Goal: Task Accomplishment & Management: Complete application form

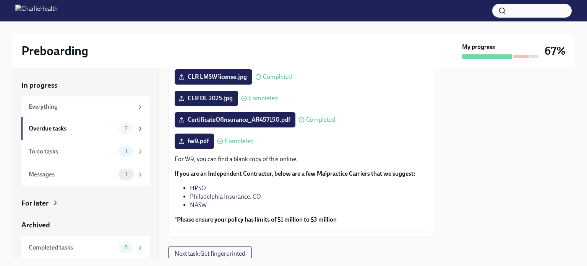
scroll to position [188, 0]
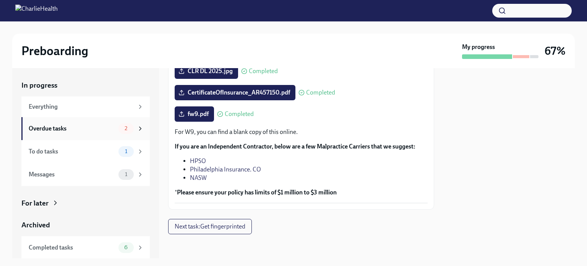
click at [122, 127] on span "2" at bounding box center [126, 128] width 12 height 6
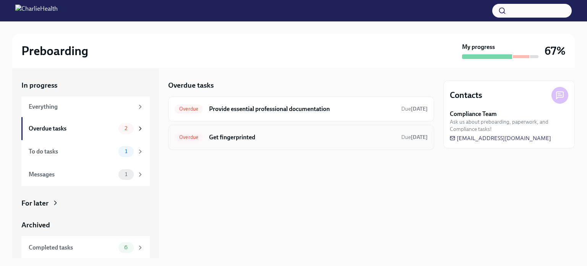
click at [415, 139] on strong "[DATE]" at bounding box center [419, 137] width 17 height 6
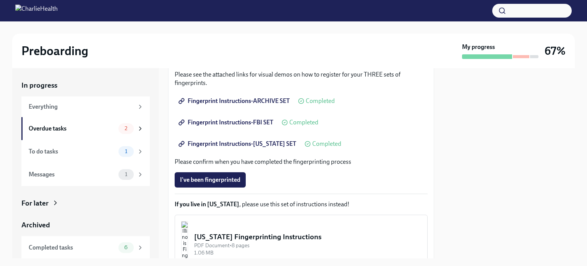
scroll to position [153, 0]
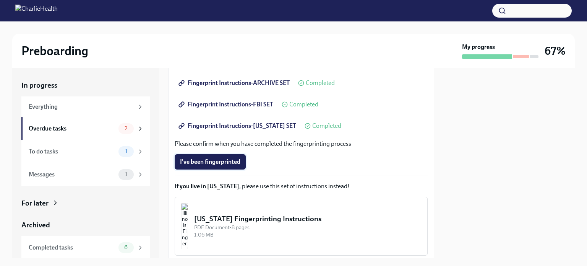
click at [220, 158] on span "I've been fingerprinted" at bounding box center [210, 162] width 60 height 8
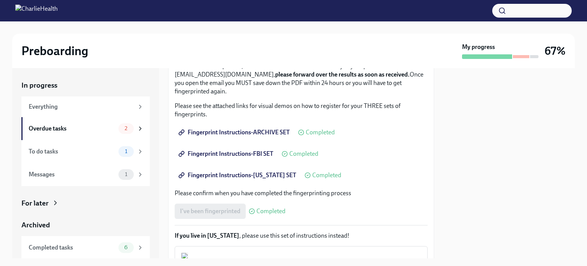
scroll to position [115, 0]
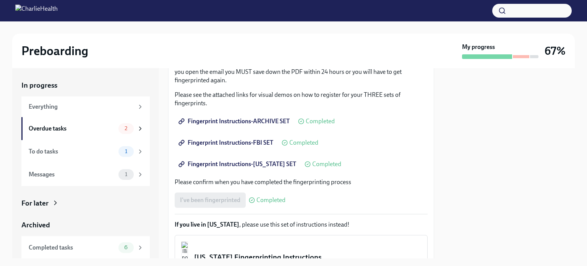
click at [219, 141] on span "Fingerprint Instructions-FBI SET" at bounding box center [226, 143] width 93 height 8
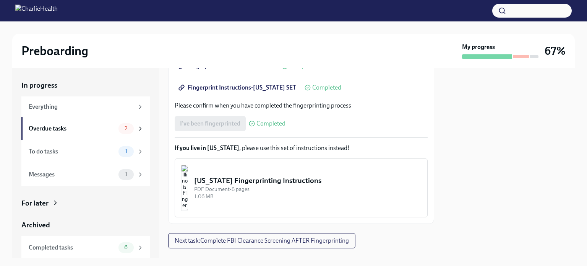
scroll to position [205, 0]
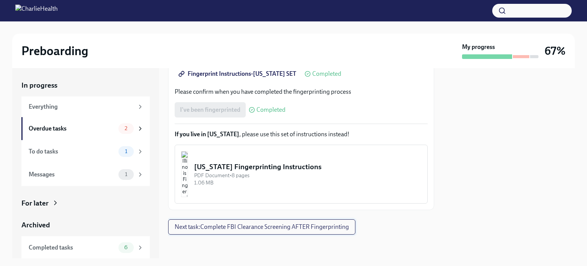
click at [299, 224] on span "Next task : Complete FBI Clearance Screening AFTER Fingerprinting" at bounding box center [262, 227] width 174 height 8
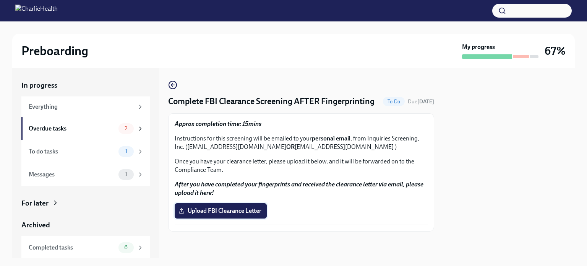
click at [229, 210] on span "Upload FBI Clearance Letter" at bounding box center [220, 211] width 81 height 8
click at [0, 0] on input "Upload FBI Clearance Letter" at bounding box center [0, 0] width 0 height 0
click at [173, 85] on icon "button" at bounding box center [172, 84] width 9 height 9
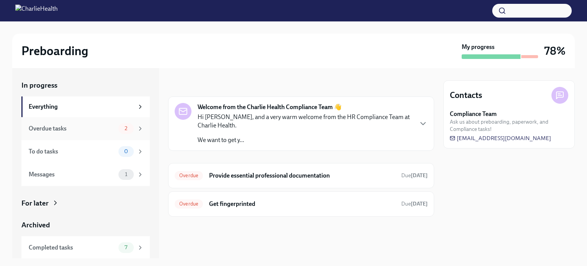
click at [51, 130] on div "Overdue tasks" at bounding box center [72, 128] width 87 height 8
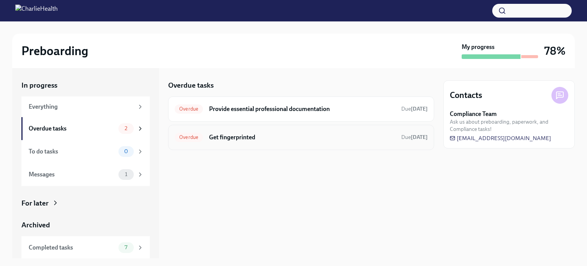
click at [315, 138] on h6 "Get fingerprinted" at bounding box center [302, 137] width 186 height 8
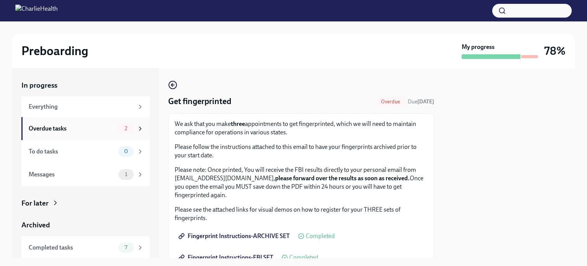
click at [54, 127] on div "Overdue tasks" at bounding box center [72, 128] width 87 height 8
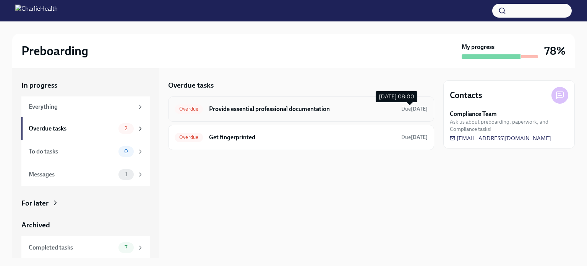
click at [401, 111] on span "Due [DATE]" at bounding box center [414, 108] width 26 height 6
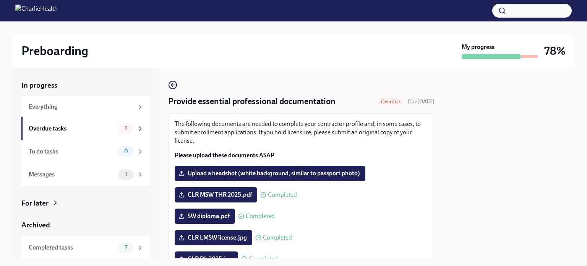
scroll to position [38, 0]
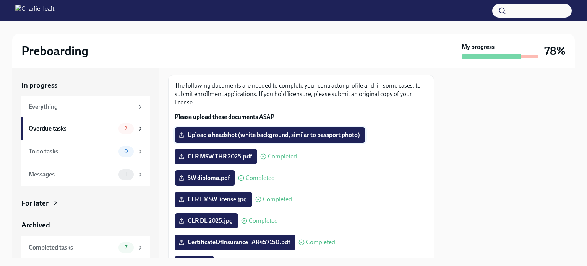
click at [348, 134] on span "Upload a headshot (white background, similar to passport photo)" at bounding box center [270, 135] width 180 height 8
click at [0, 0] on input "Upload a headshot (white background, similar to passport photo)" at bounding box center [0, 0] width 0 height 0
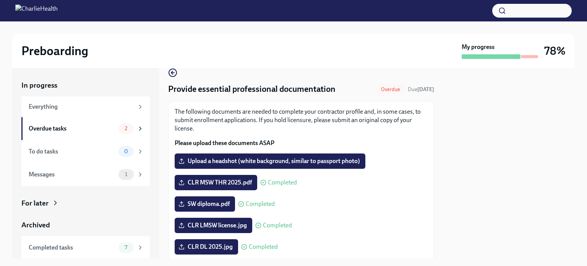
scroll to position [0, 0]
